Goal: Task Accomplishment & Management: Manage account settings

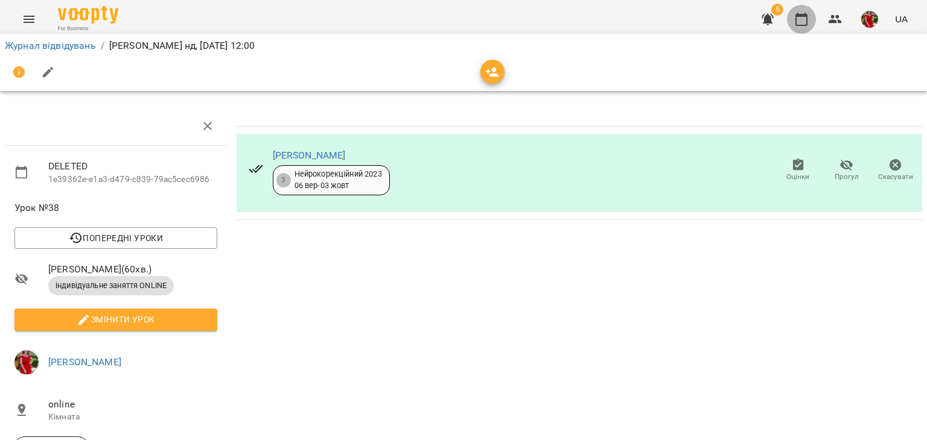
click at [793, 19] on button "button" at bounding box center [801, 19] width 29 height 29
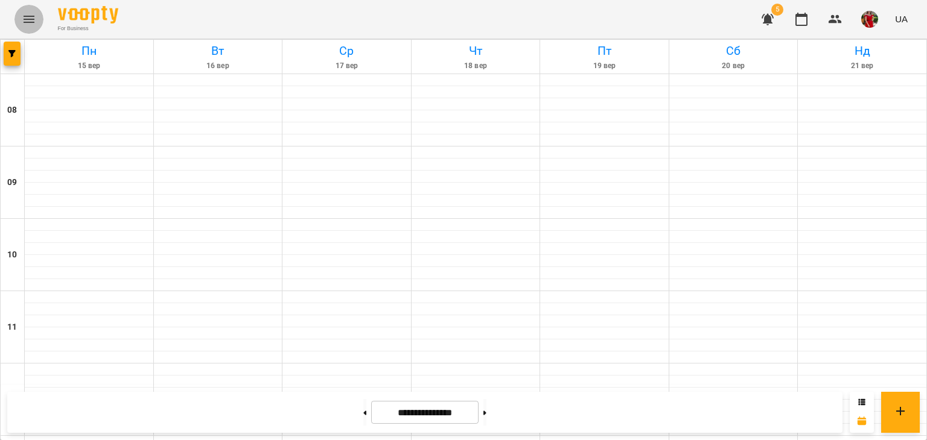
click at [29, 11] on button "Menu" at bounding box center [28, 19] width 29 height 29
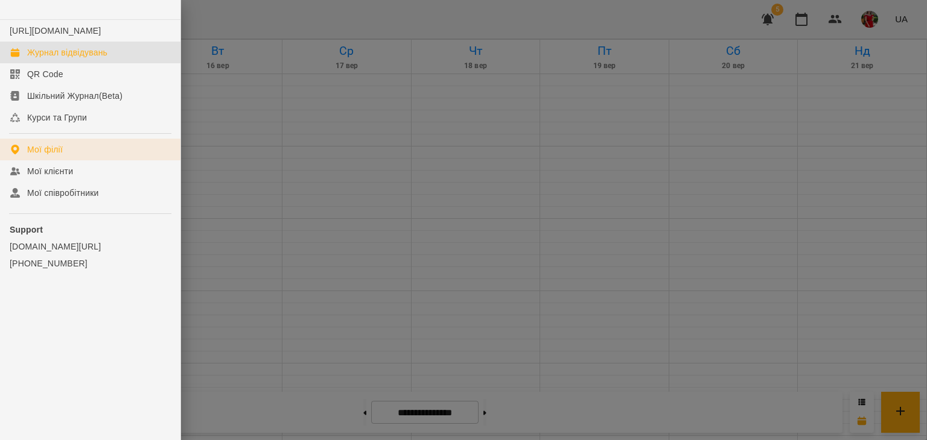
click at [42, 156] on div "Мої філії" at bounding box center [45, 150] width 36 height 12
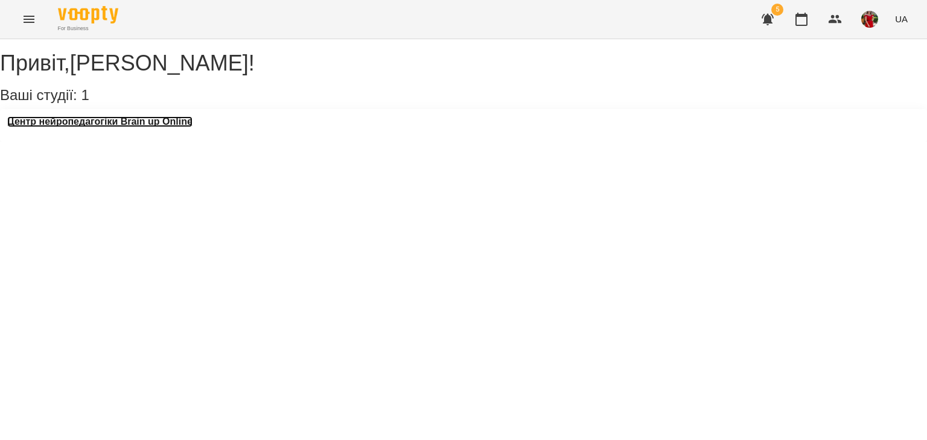
click at [156, 127] on h3 "Центр нейропедагогіки Brain up Online" at bounding box center [99, 121] width 185 height 11
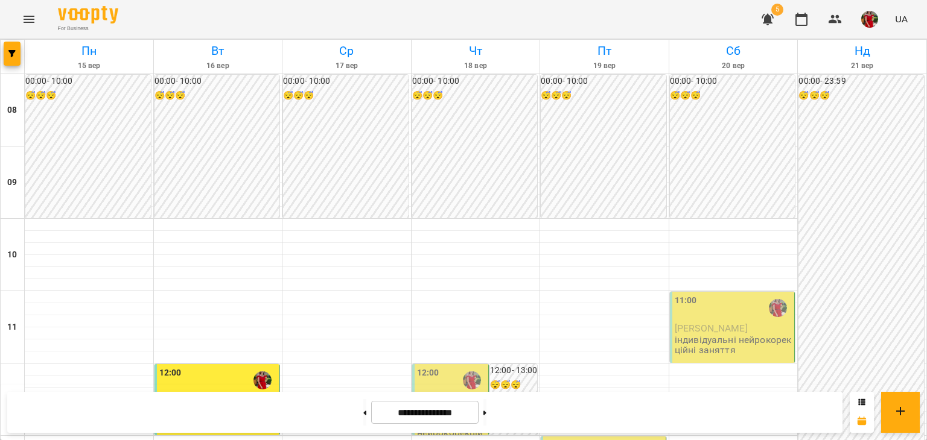
scroll to position [234, 0]
click at [441, 367] on div "12:00" at bounding box center [451, 381] width 69 height 28
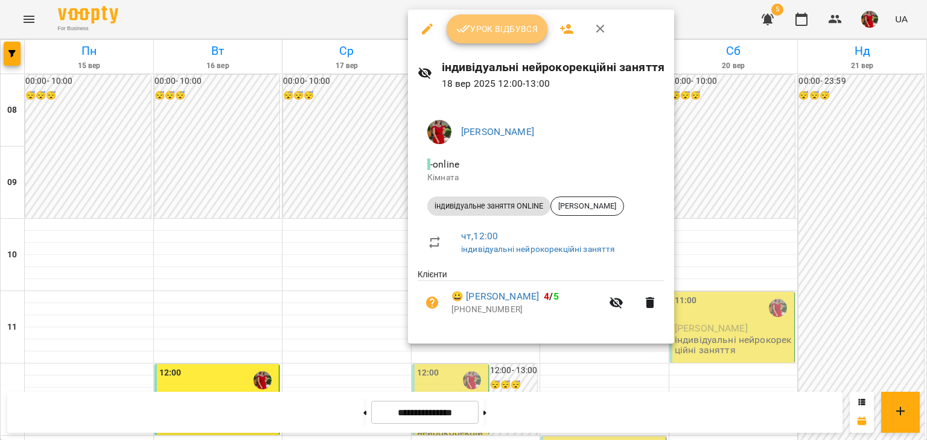
click at [495, 30] on span "Урок відбувся" at bounding box center [497, 29] width 82 height 14
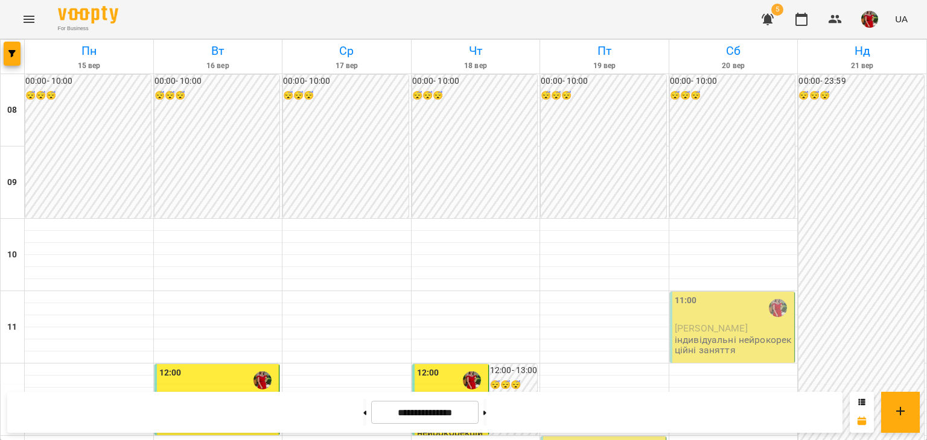
scroll to position [343, 0]
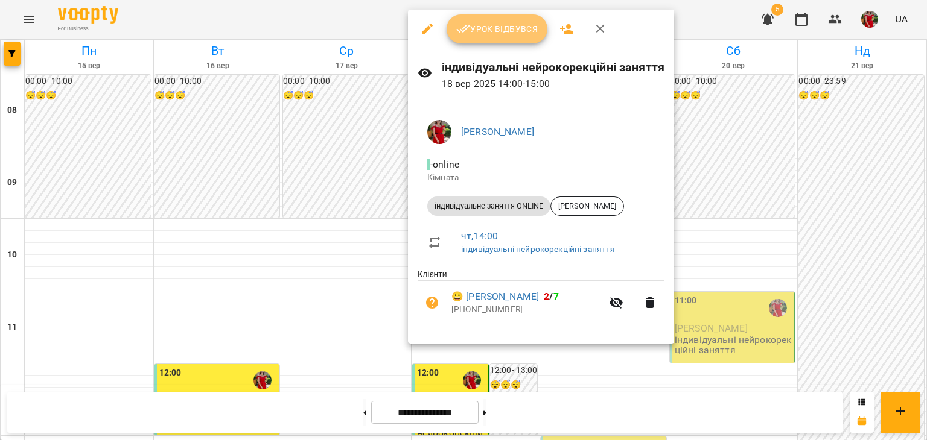
click at [480, 36] on span "Урок відбувся" at bounding box center [497, 29] width 82 height 14
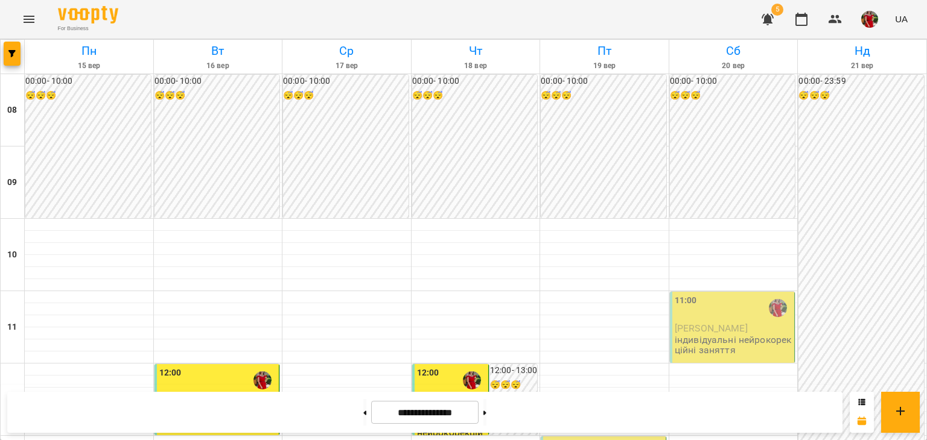
scroll to position [407, 0]
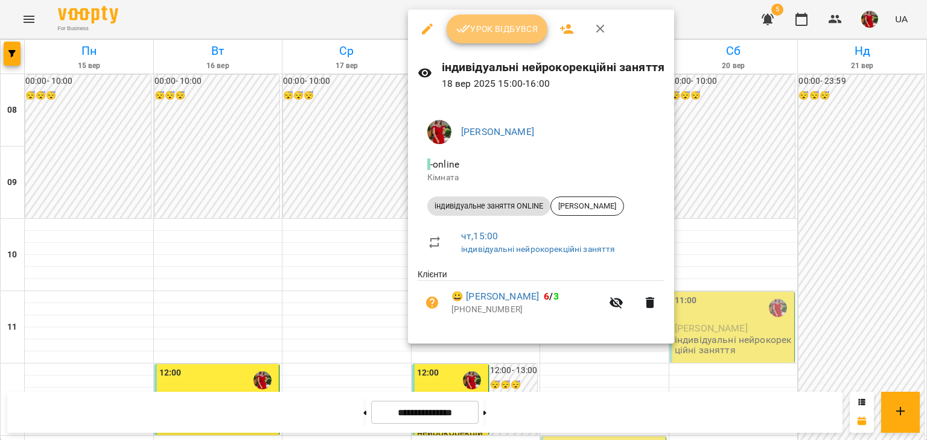
click at [503, 30] on span "Урок відбувся" at bounding box center [497, 29] width 82 height 14
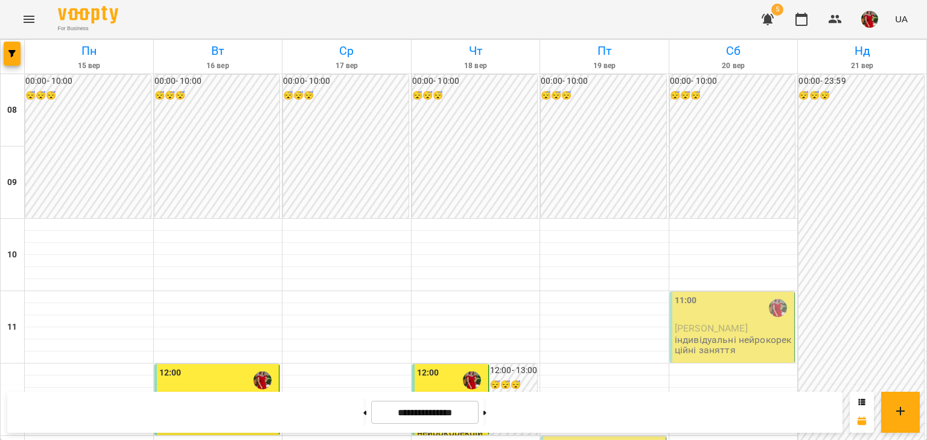
scroll to position [273, 0]
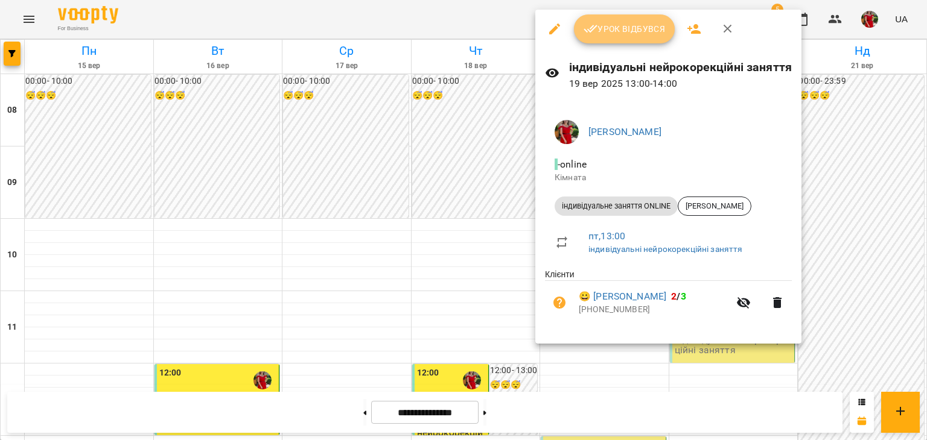
click at [595, 30] on icon "button" at bounding box center [590, 29] width 14 height 14
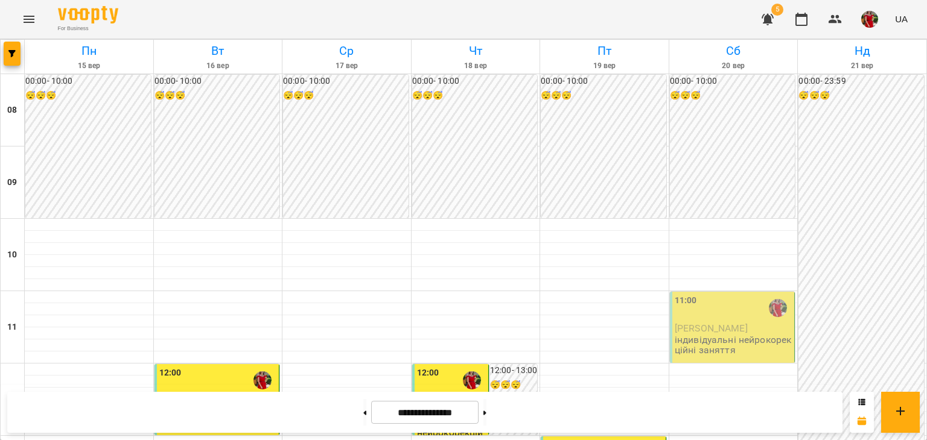
scroll to position [84, 0]
click at [731, 294] on div "11:00" at bounding box center [733, 308] width 118 height 29
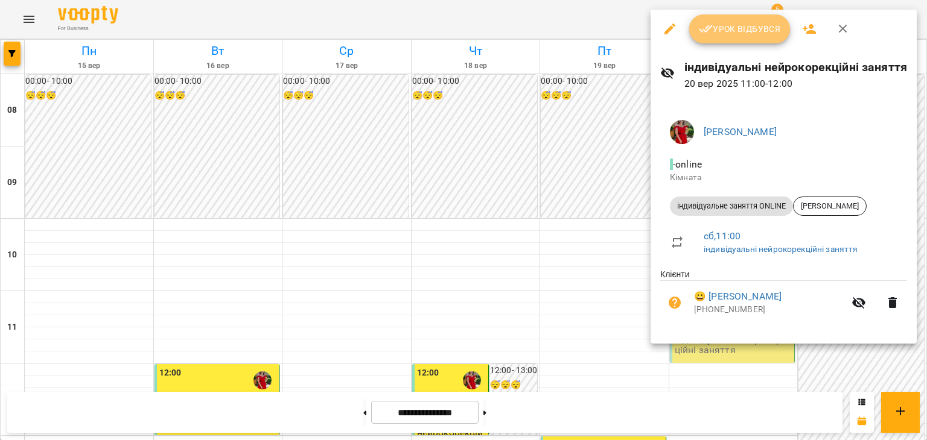
click at [730, 37] on button "Урок відбувся" at bounding box center [739, 28] width 101 height 29
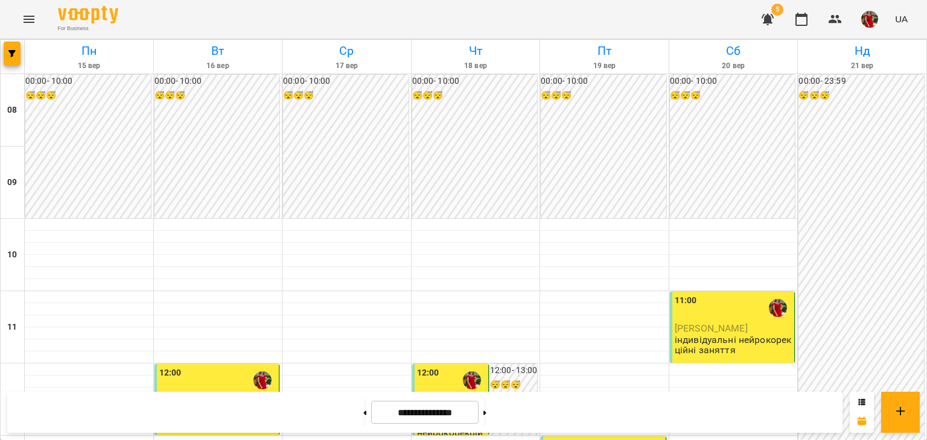
scroll to position [500, 0]
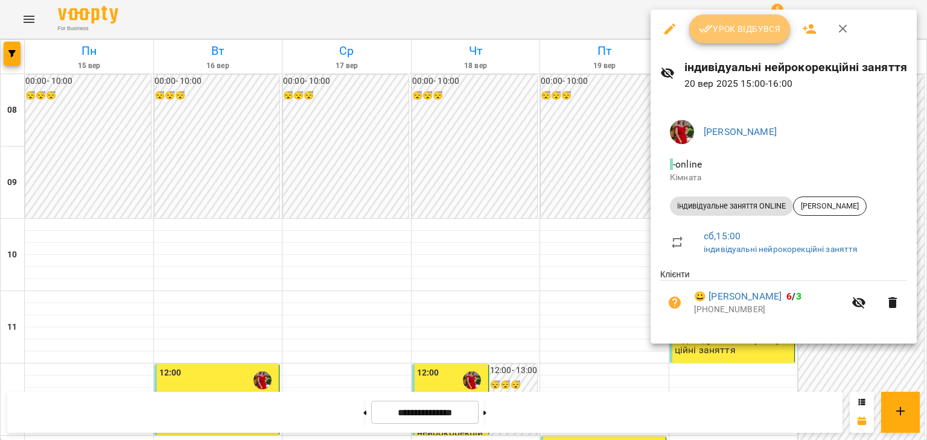
click at [733, 25] on span "Урок відбувся" at bounding box center [740, 29] width 82 height 14
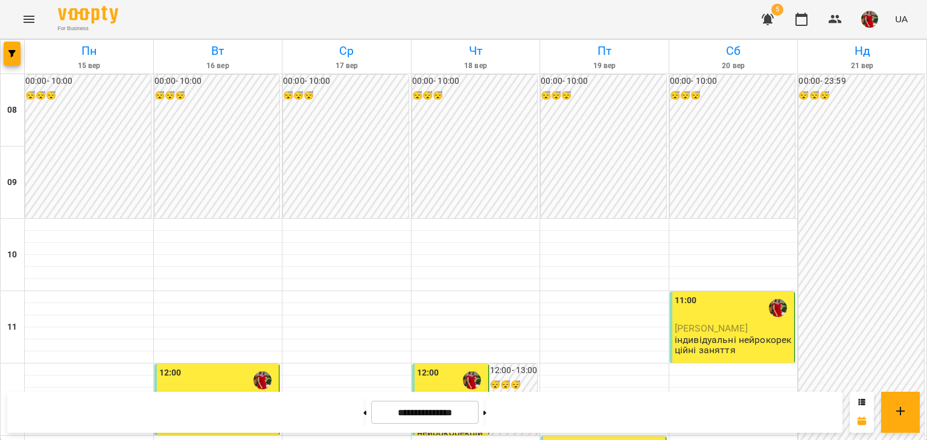
scroll to position [502, 0]
click at [486, 408] on button at bounding box center [484, 412] width 3 height 27
type input "**********"
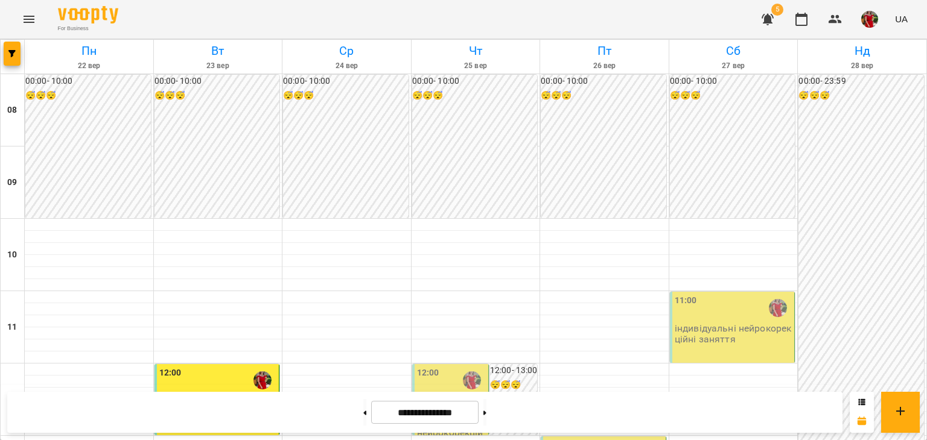
scroll to position [575, 0]
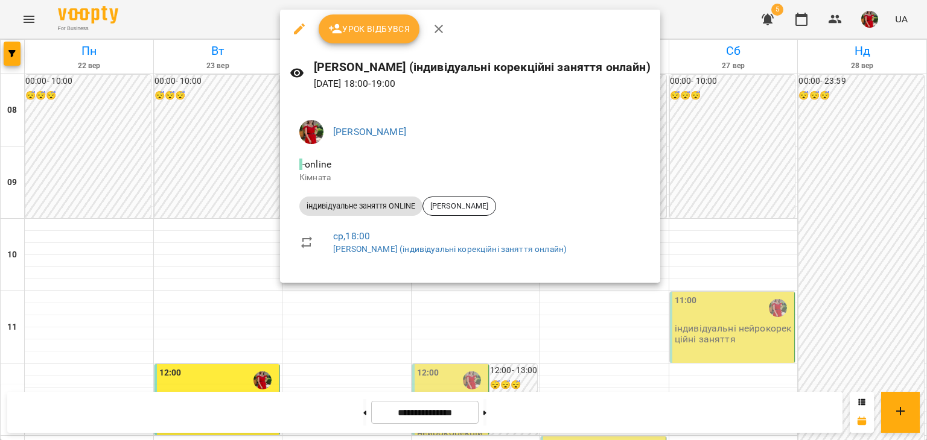
click at [820, 213] on div at bounding box center [463, 220] width 927 height 440
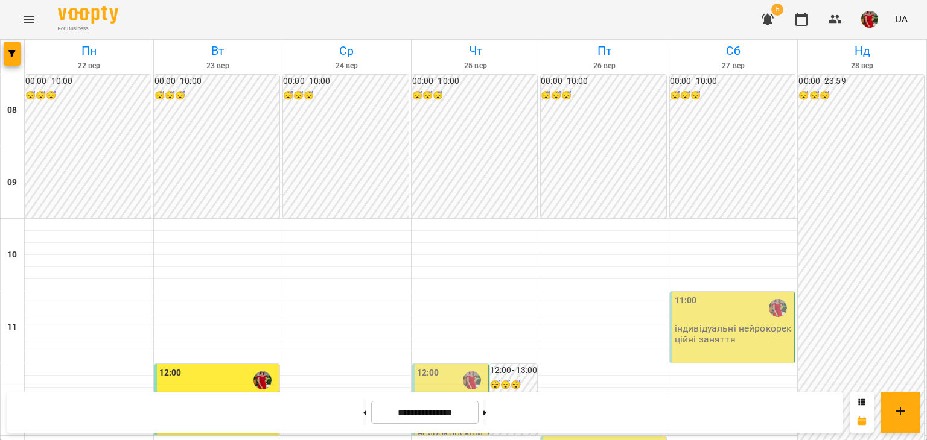
scroll to position [76, 0]
